Goal: Information Seeking & Learning: Learn about a topic

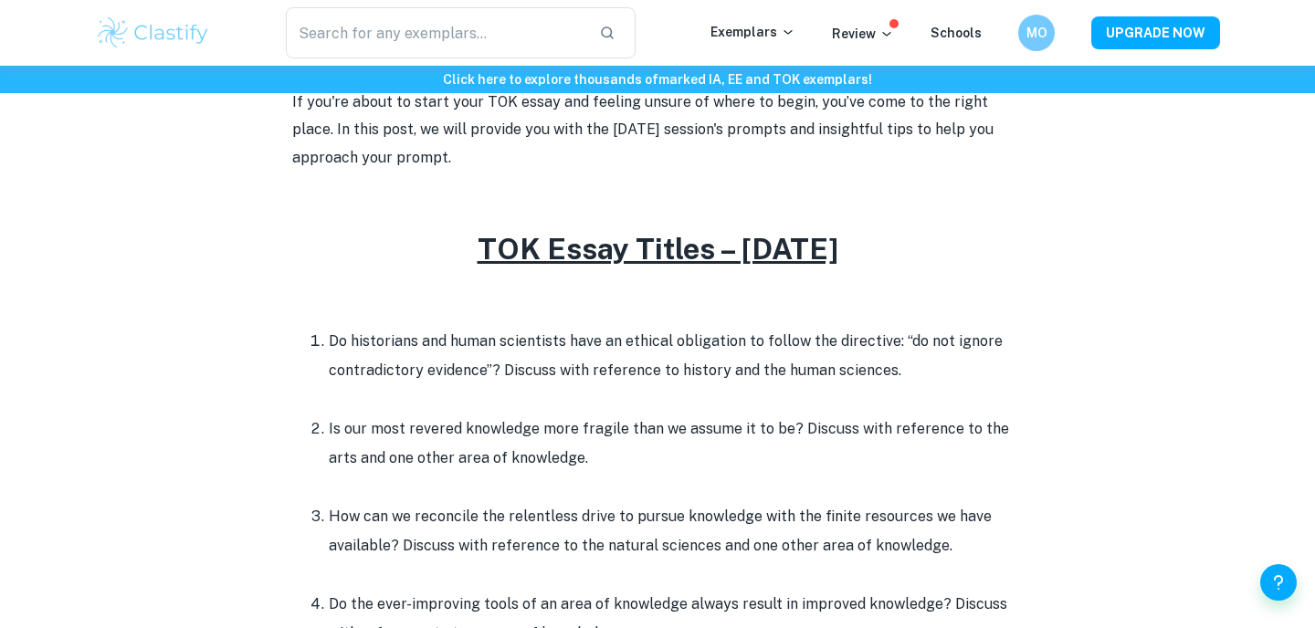
scroll to position [880, 0]
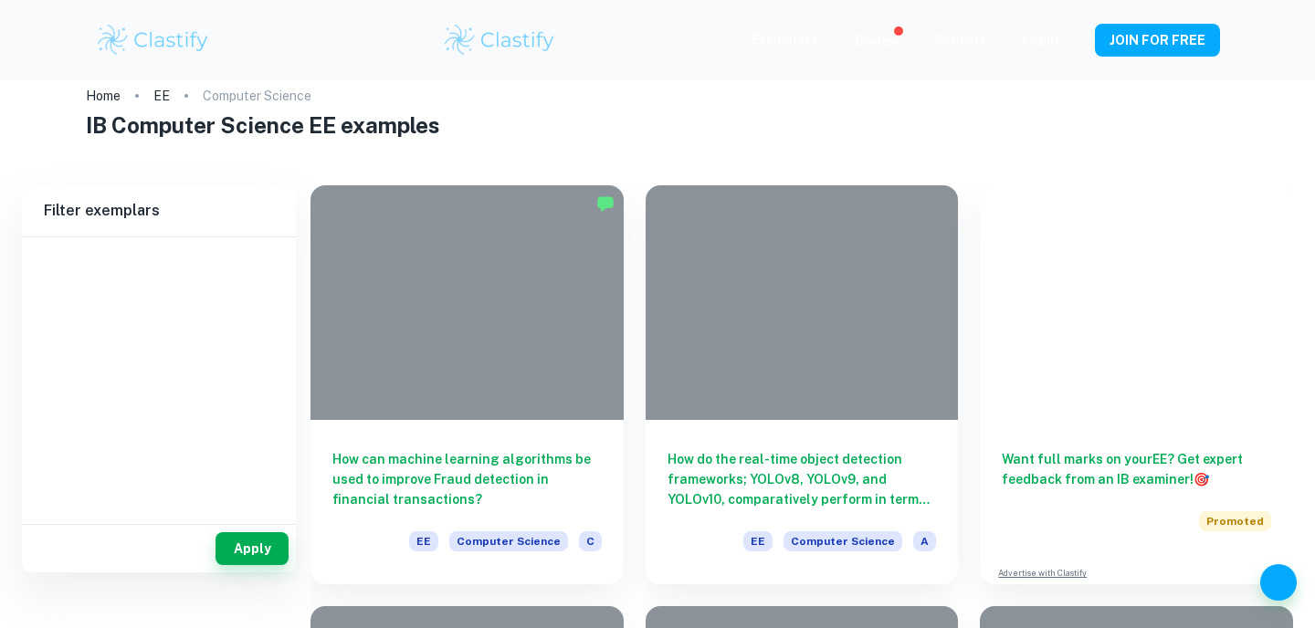
scroll to position [63, 0]
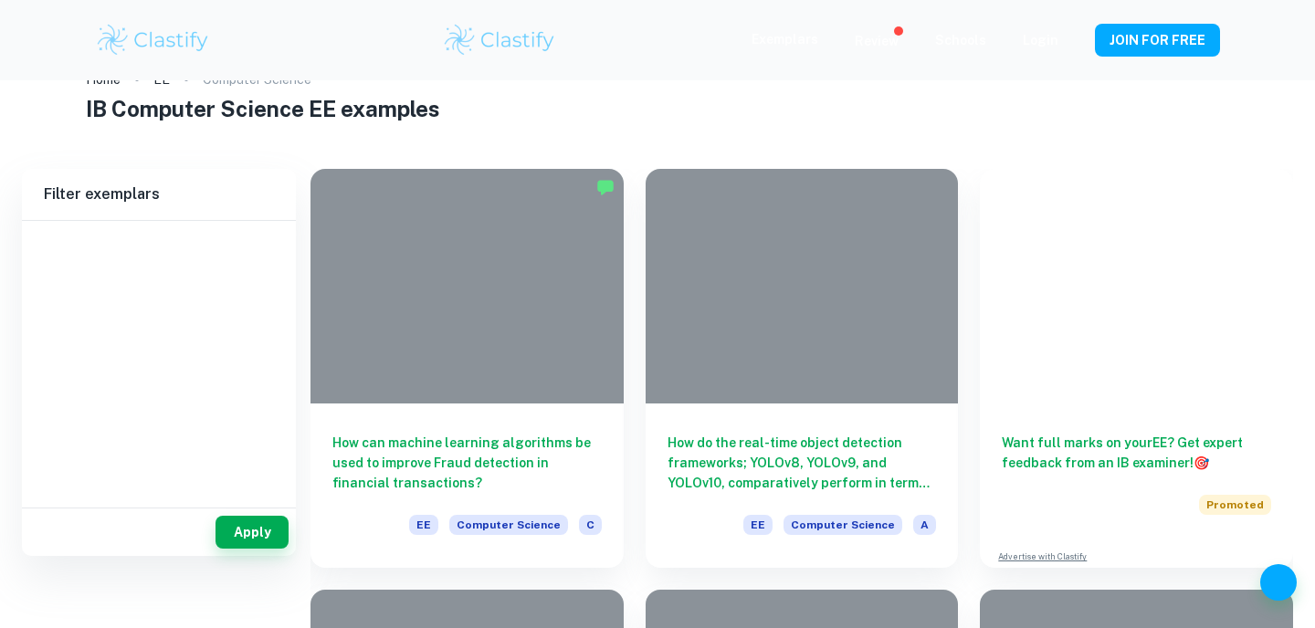
type input "Computer Science"
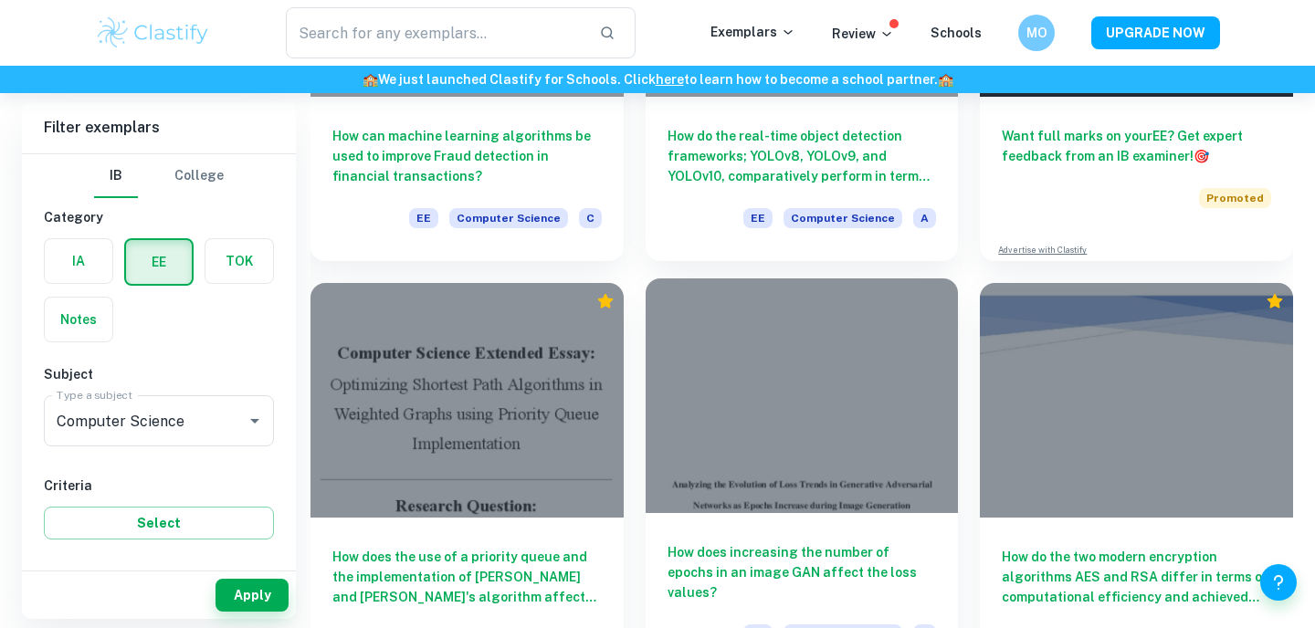
scroll to position [220, 0]
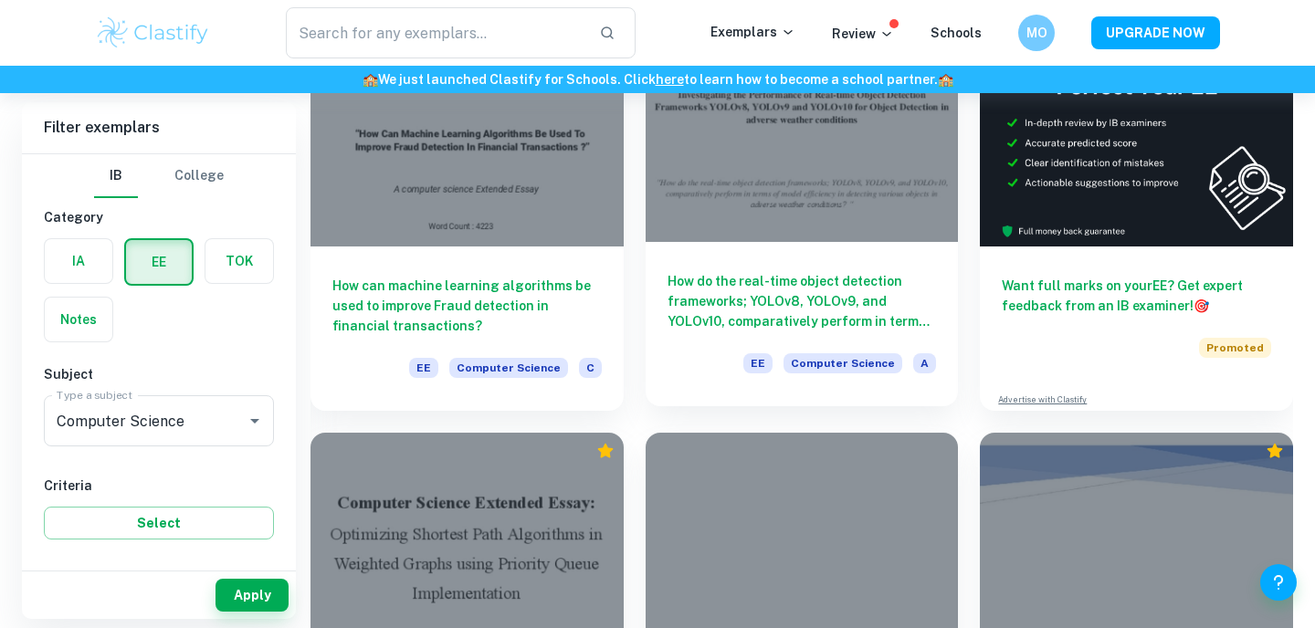
click at [764, 299] on h6 "How do the real-time object detection frameworks; YOLOv8, YOLOv9, and YOLOv10, …" at bounding box center [801, 301] width 269 height 60
